Goal: Task Accomplishment & Management: Manage account settings

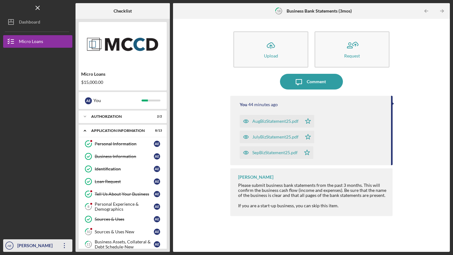
scroll to position [184, 0]
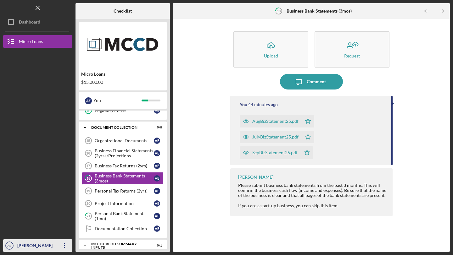
click at [25, 249] on div "[PERSON_NAME] Ero-[PERSON_NAME]" at bounding box center [36, 258] width 41 height 38
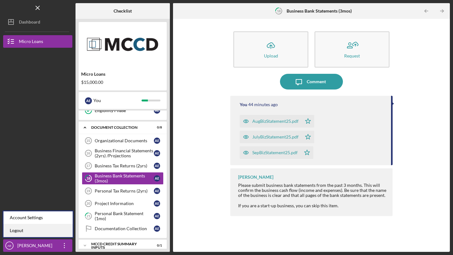
click at [26, 233] on link "Logout" at bounding box center [37, 230] width 69 height 13
